Goal: Task Accomplishment & Management: Use online tool/utility

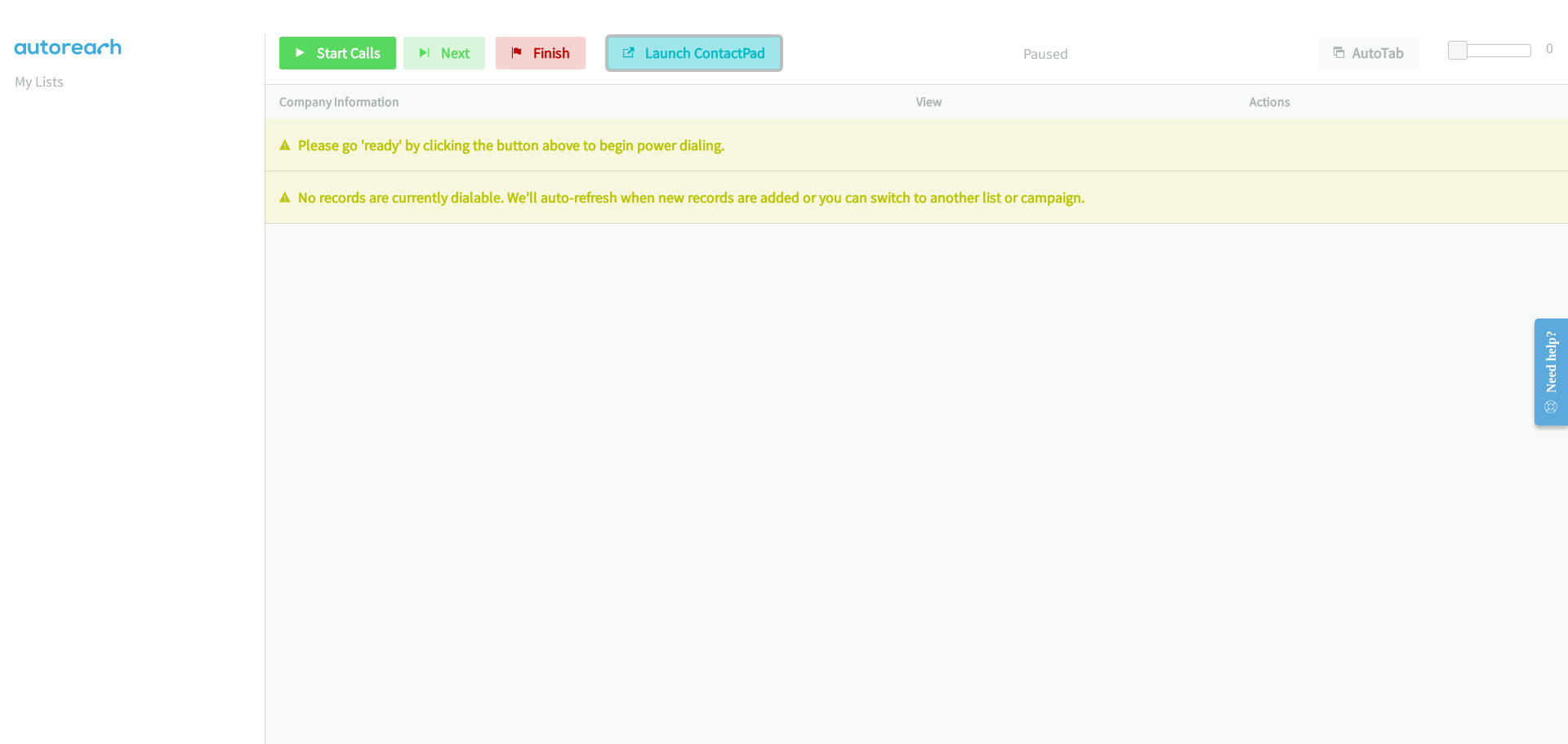
click at [675, 55] on span "Launch ContactPad" at bounding box center [705, 52] width 120 height 18
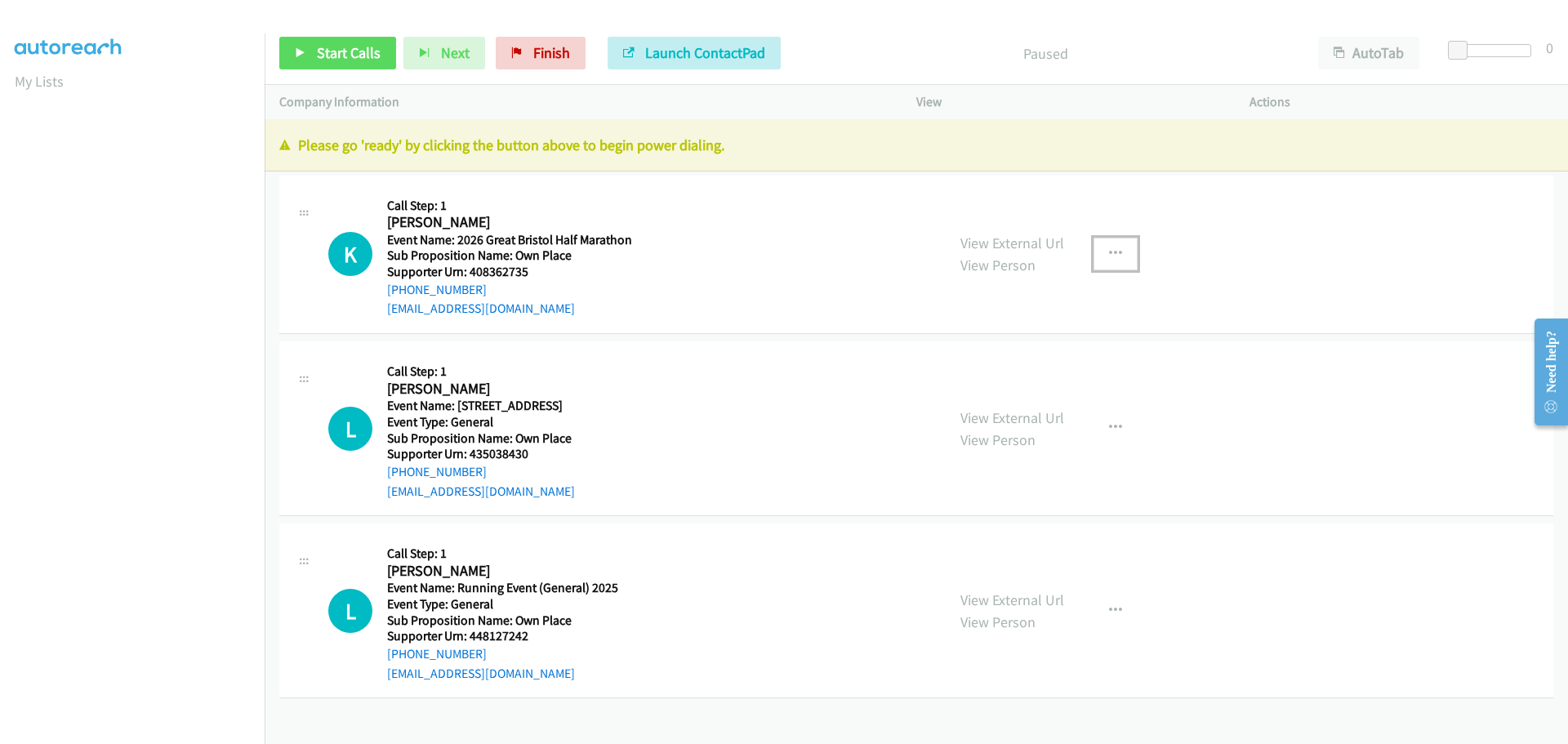
click at [1109, 254] on icon "button" at bounding box center [1115, 254] width 13 height 13
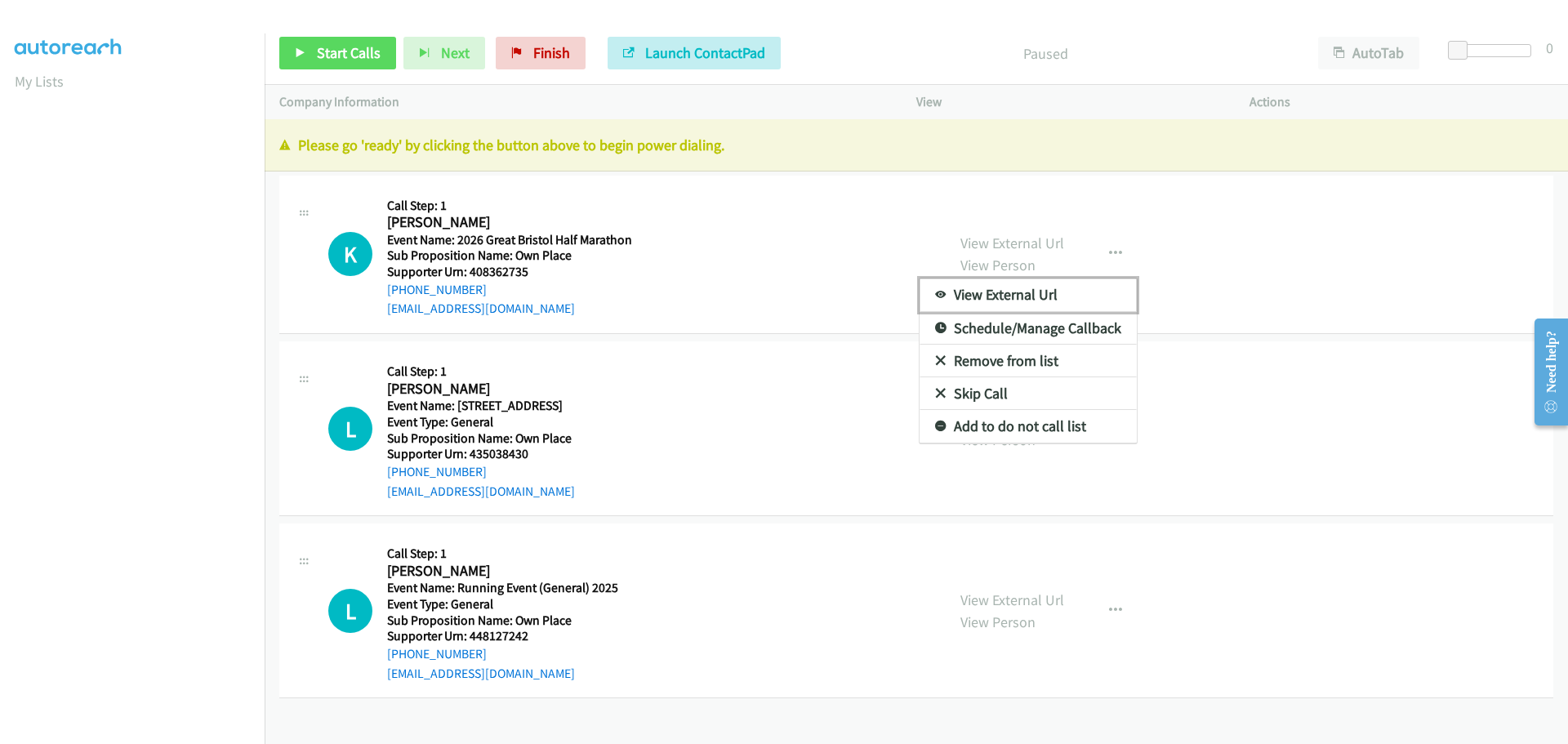
click at [1015, 297] on link "View External Url" at bounding box center [1028, 294] width 217 height 33
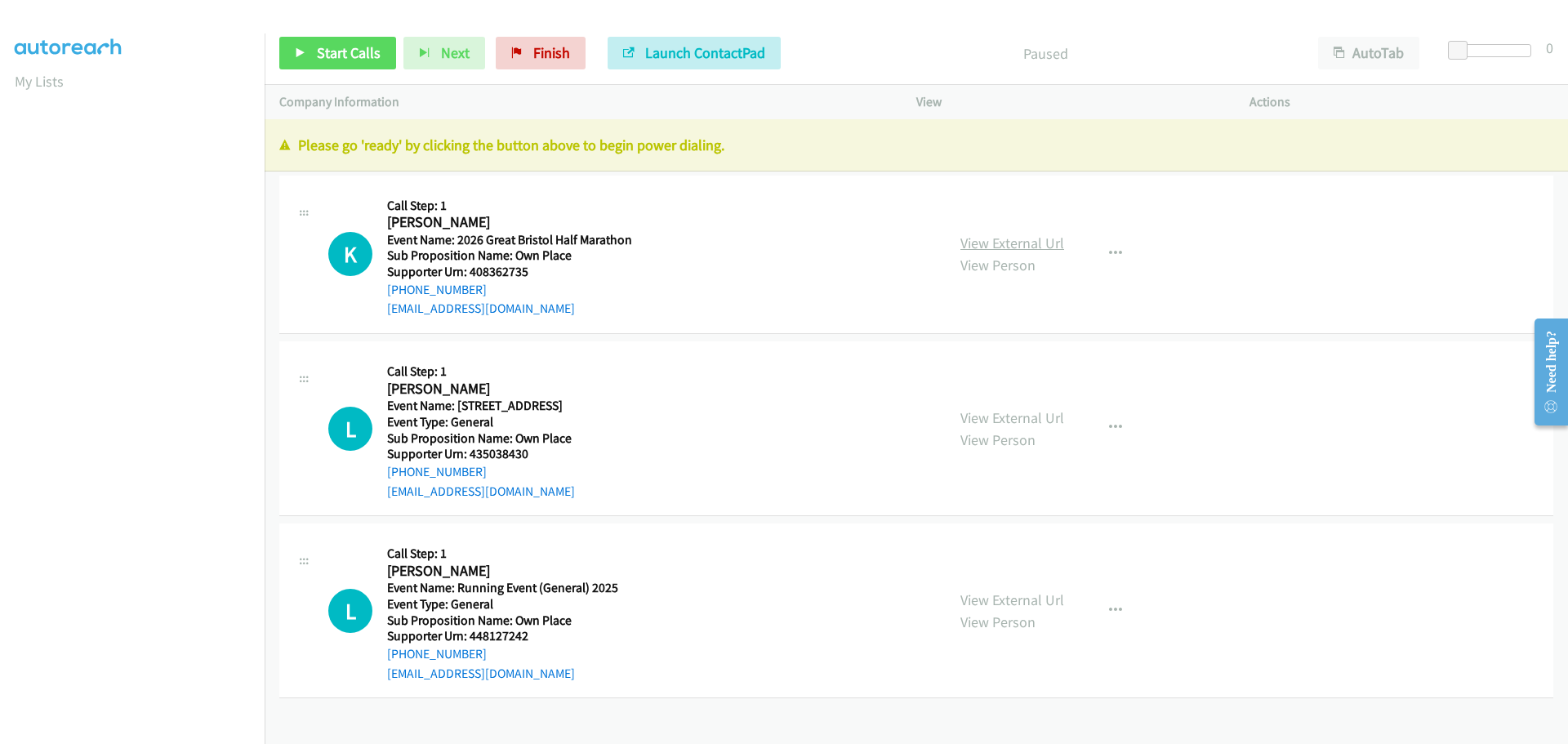
click at [1026, 244] on link "View External Url" at bounding box center [1012, 242] width 104 height 18
click at [156, 311] on div at bounding box center [97, 270] width 164 height 327
click at [40, 81] on link "My Lists" at bounding box center [40, 81] width 49 height 18
click at [1376, 48] on button "AutoTab" at bounding box center [1368, 53] width 101 height 33
click at [1109, 254] on icon "button" at bounding box center [1115, 254] width 13 height 13
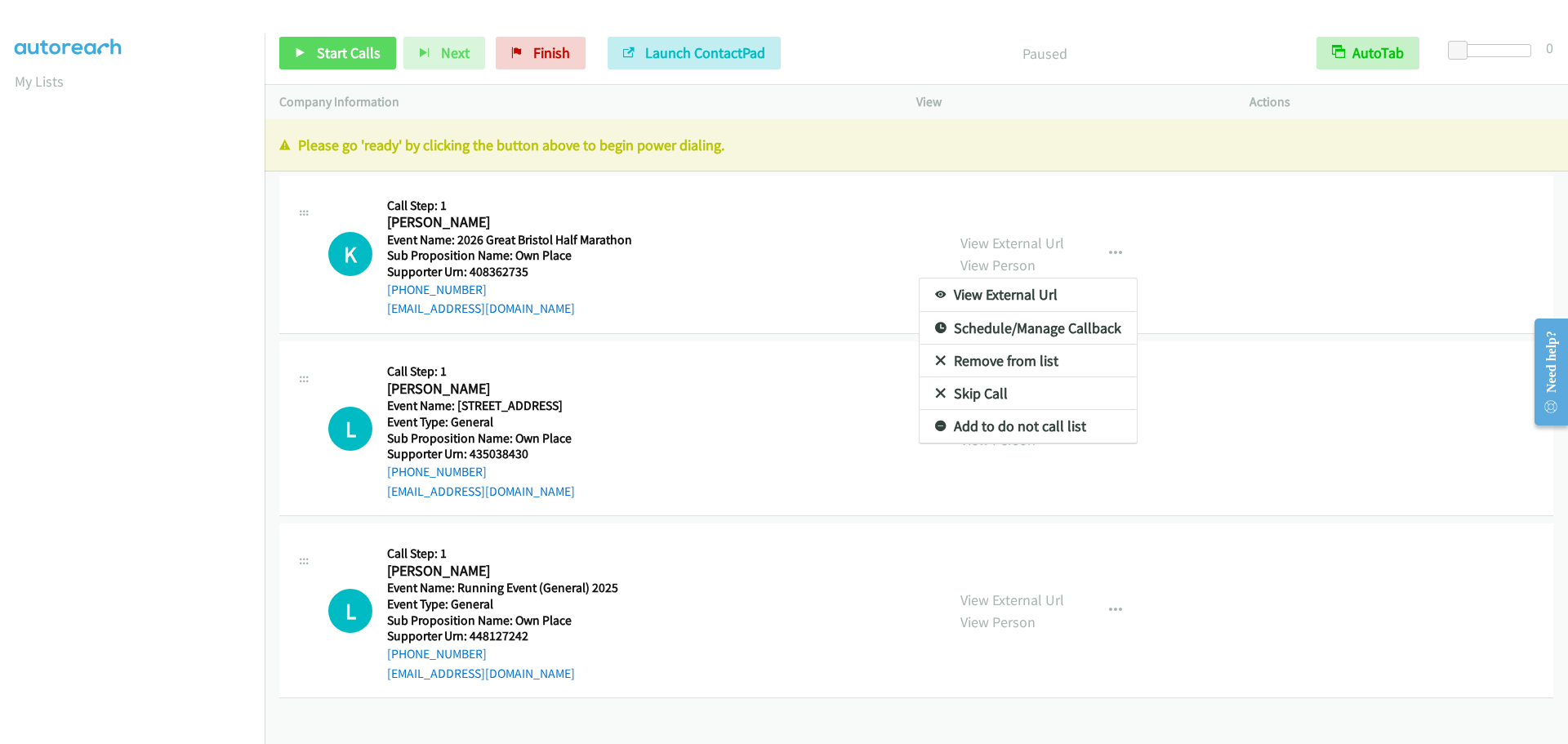
click at [1133, 45] on div at bounding box center [784, 372] width 1568 height 744
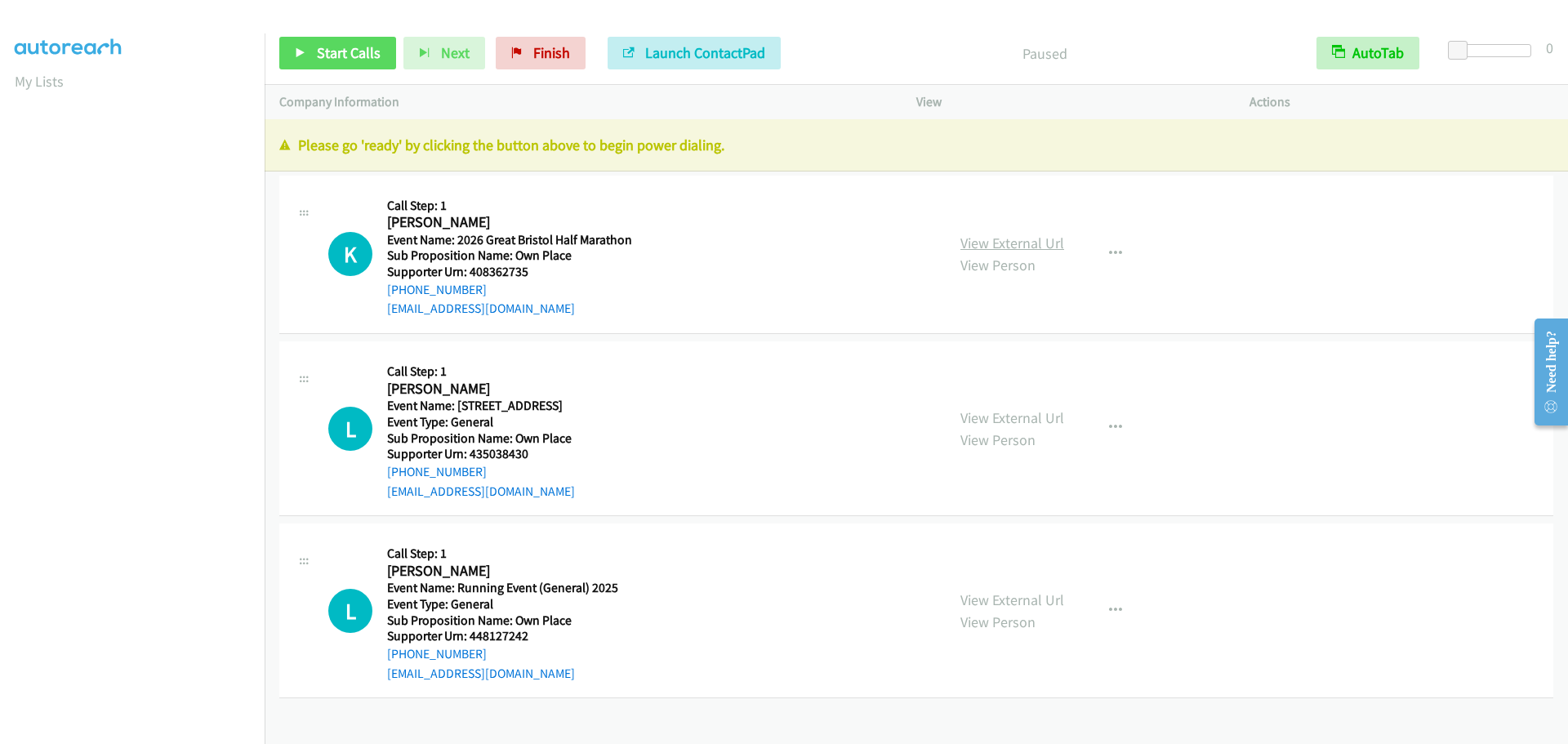
click at [988, 244] on link "View External Url" at bounding box center [1012, 242] width 104 height 18
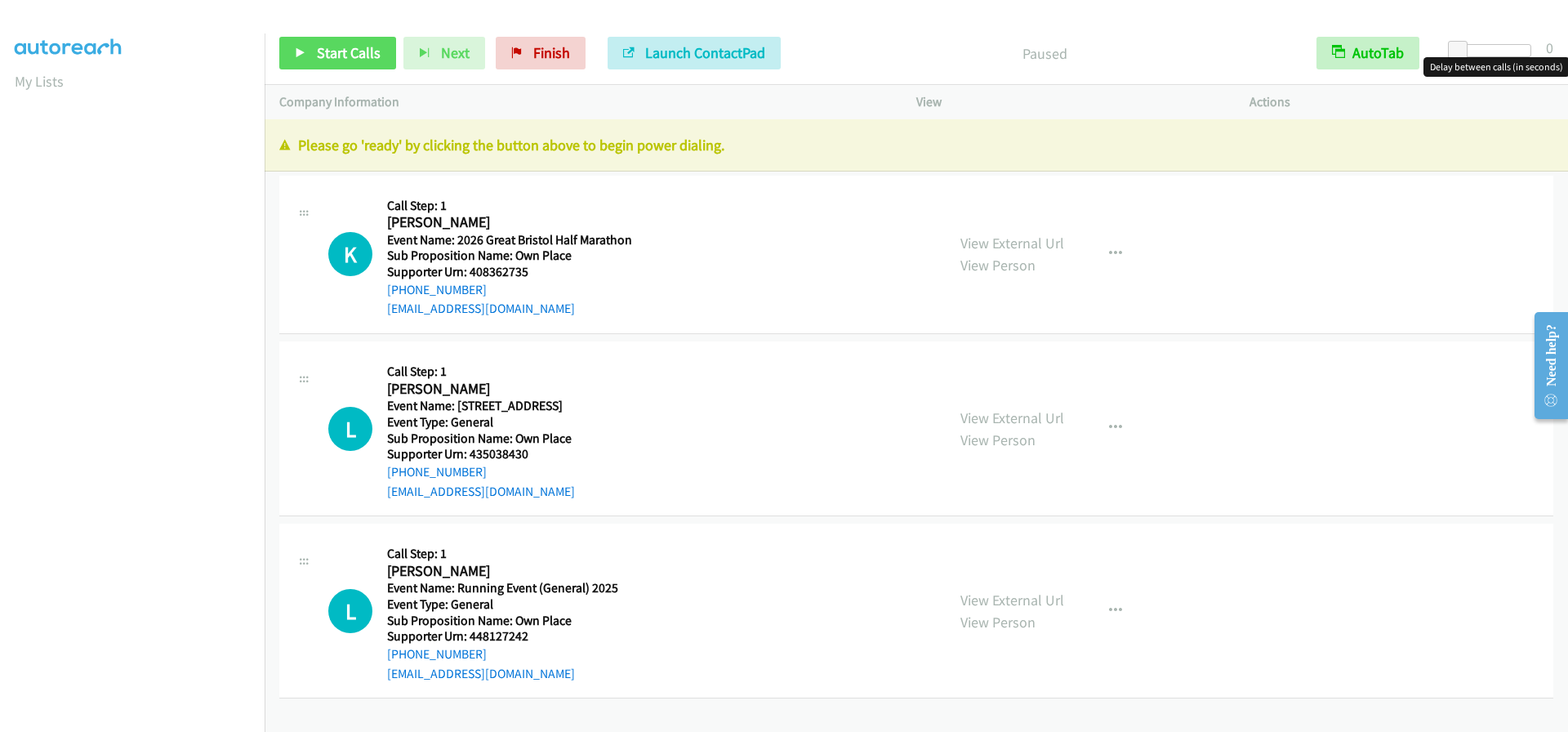
click at [1501, 50] on div at bounding box center [1493, 50] width 75 height 13
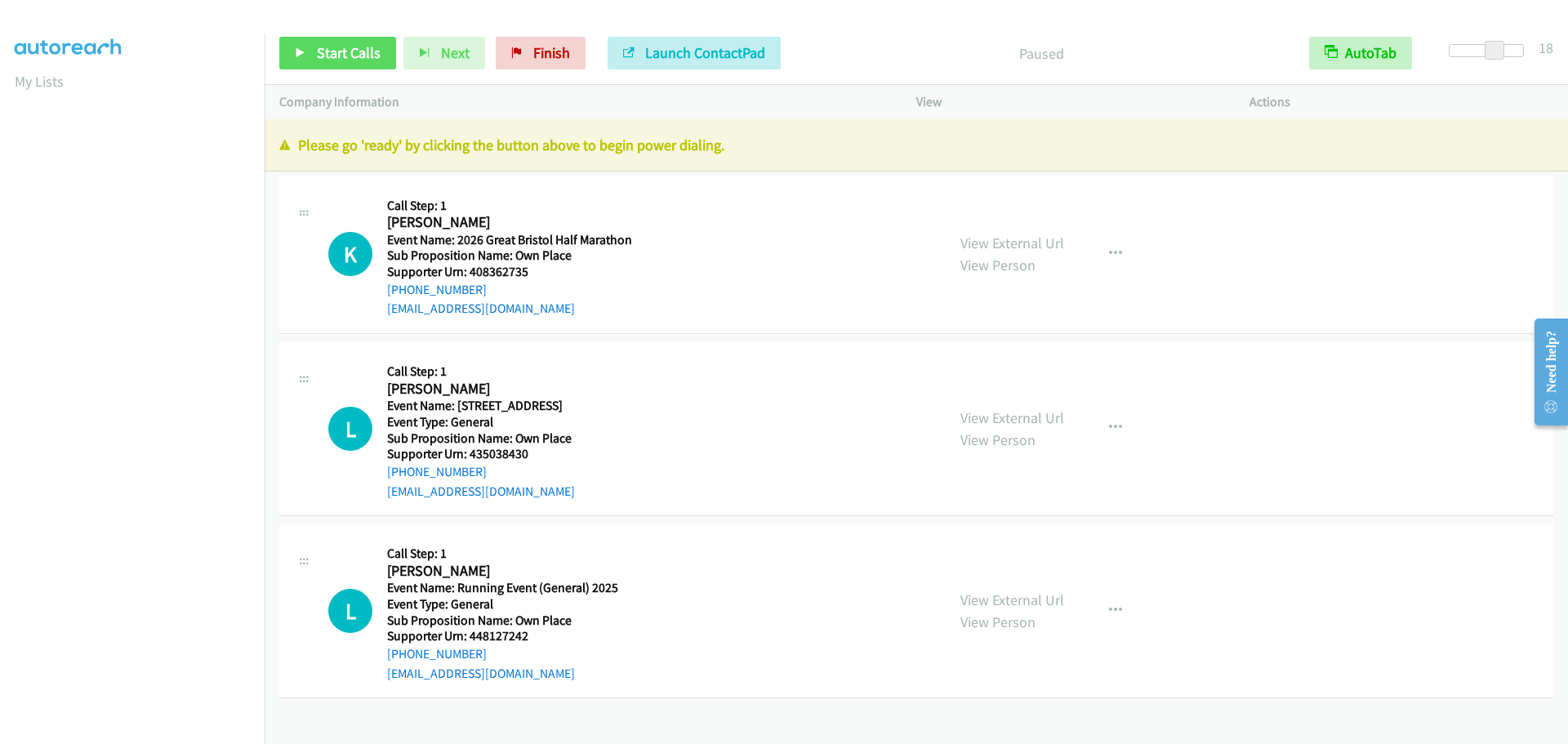
click at [1516, 52] on div at bounding box center [1485, 50] width 75 height 13
drag, startPoint x: 1515, startPoint y: 52, endPoint x: 1483, endPoint y: 53, distance: 32.0
click at [1483, 53] on span at bounding box center [1484, 50] width 19 height 19
drag, startPoint x: 539, startPoint y: 635, endPoint x: 470, endPoint y: 637, distance: 69.0
click at [470, 637] on h5 "Supporter Urn: 448127242" at bounding box center [515, 637] width 256 height 17
